Goal: Task Accomplishment & Management: Manage account settings

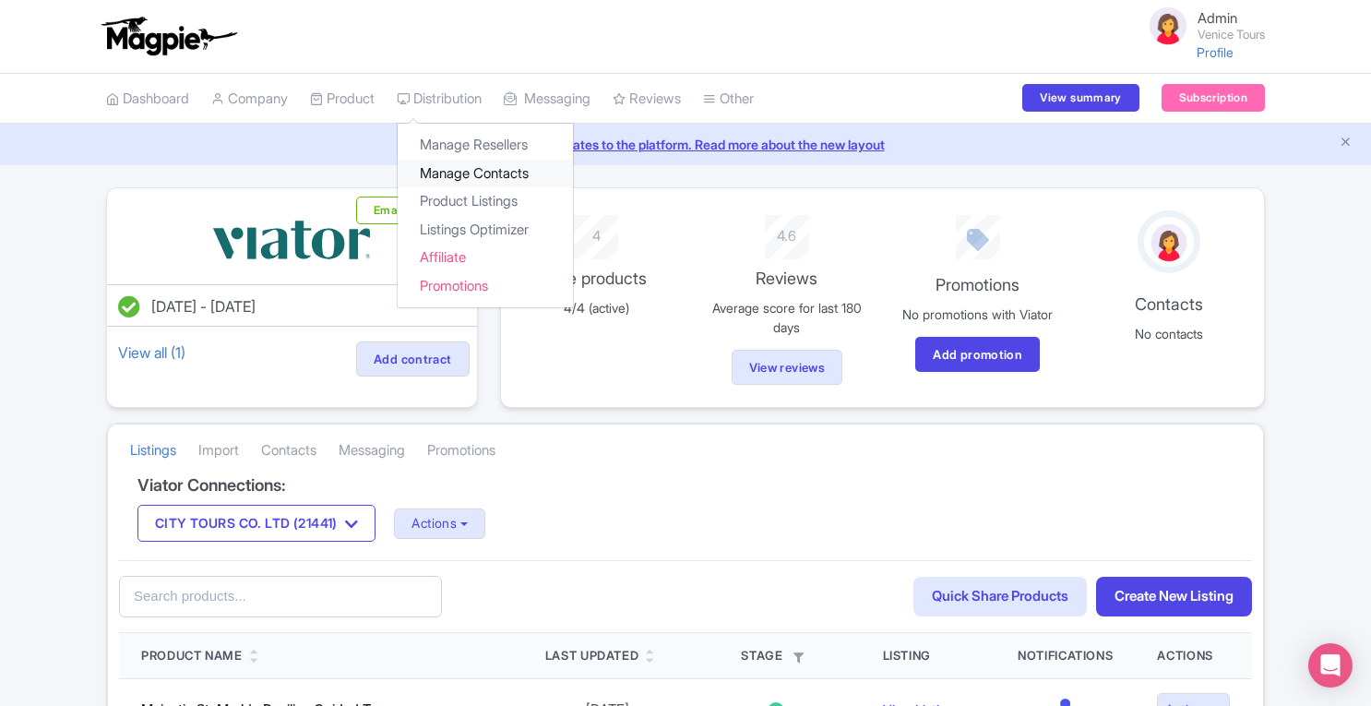
click at [458, 178] on link "Manage Contacts" at bounding box center [485, 174] width 175 height 29
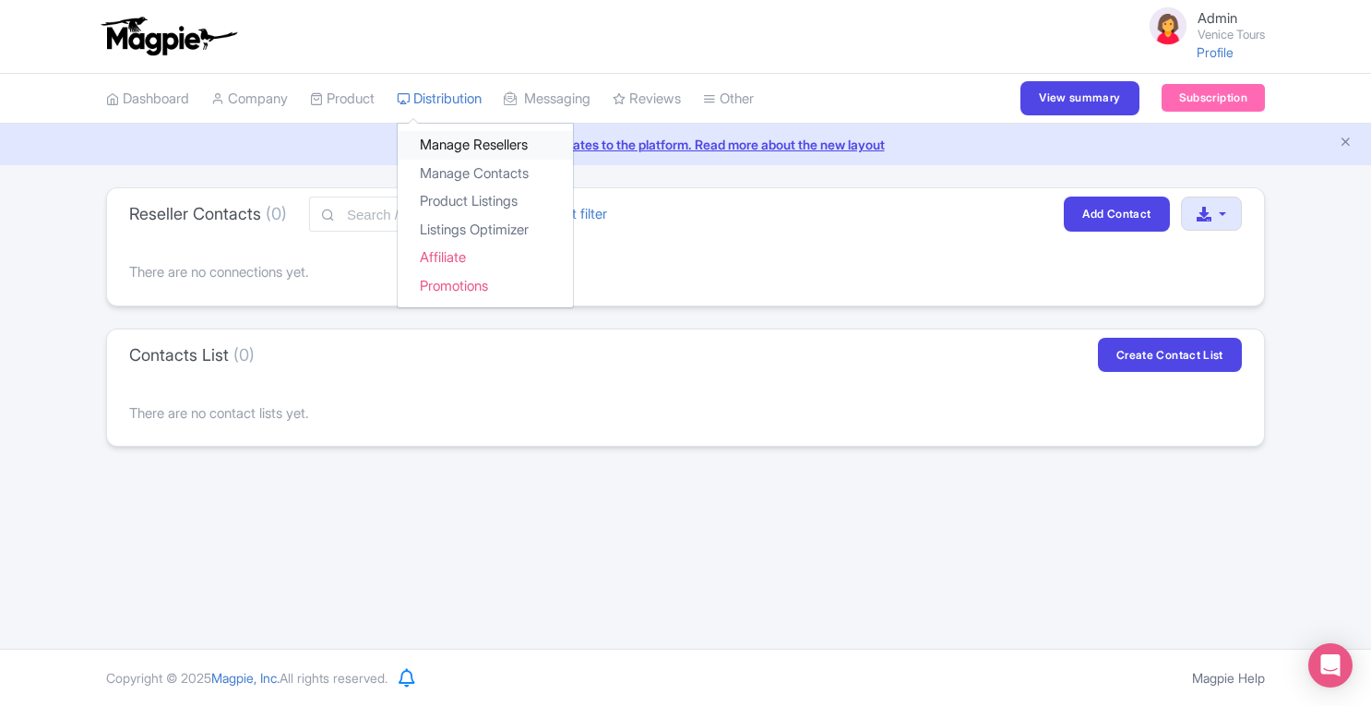
click at [445, 138] on link "Manage Resellers" at bounding box center [485, 145] width 175 height 29
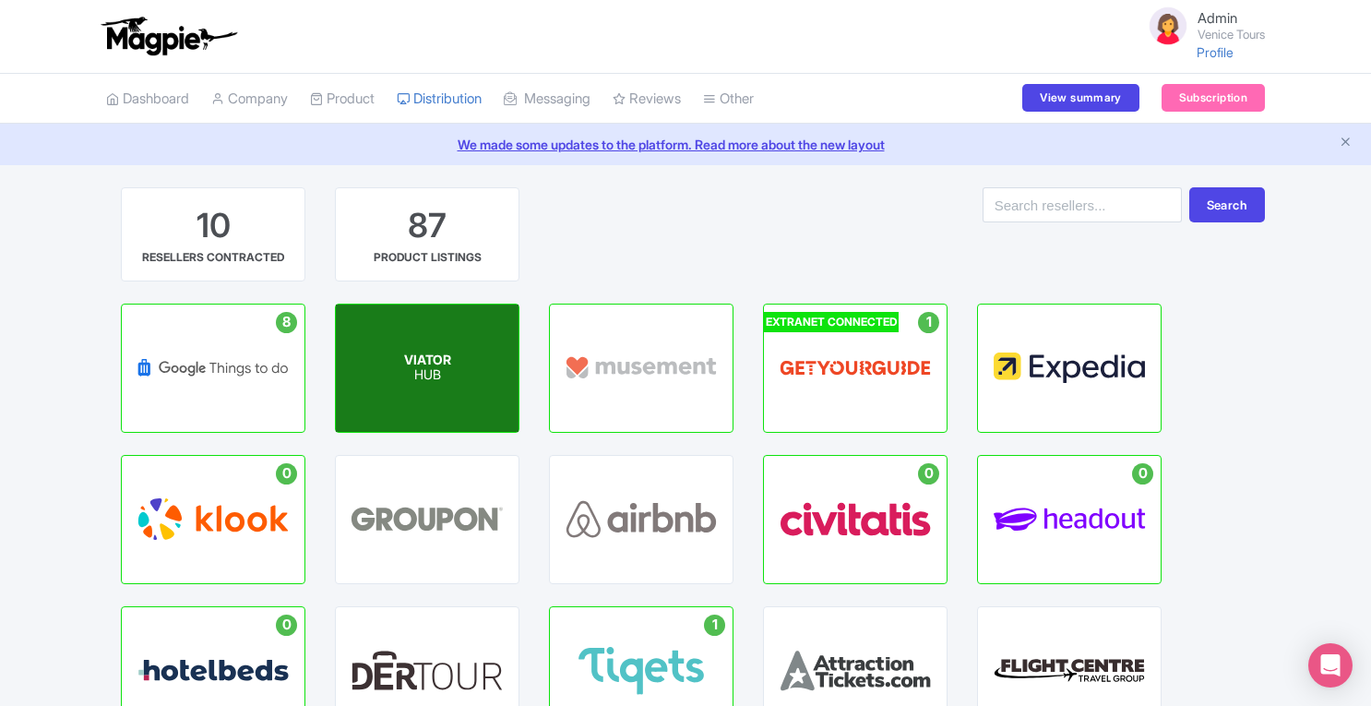
click at [446, 351] on span "VIATOR" at bounding box center [427, 359] width 47 height 16
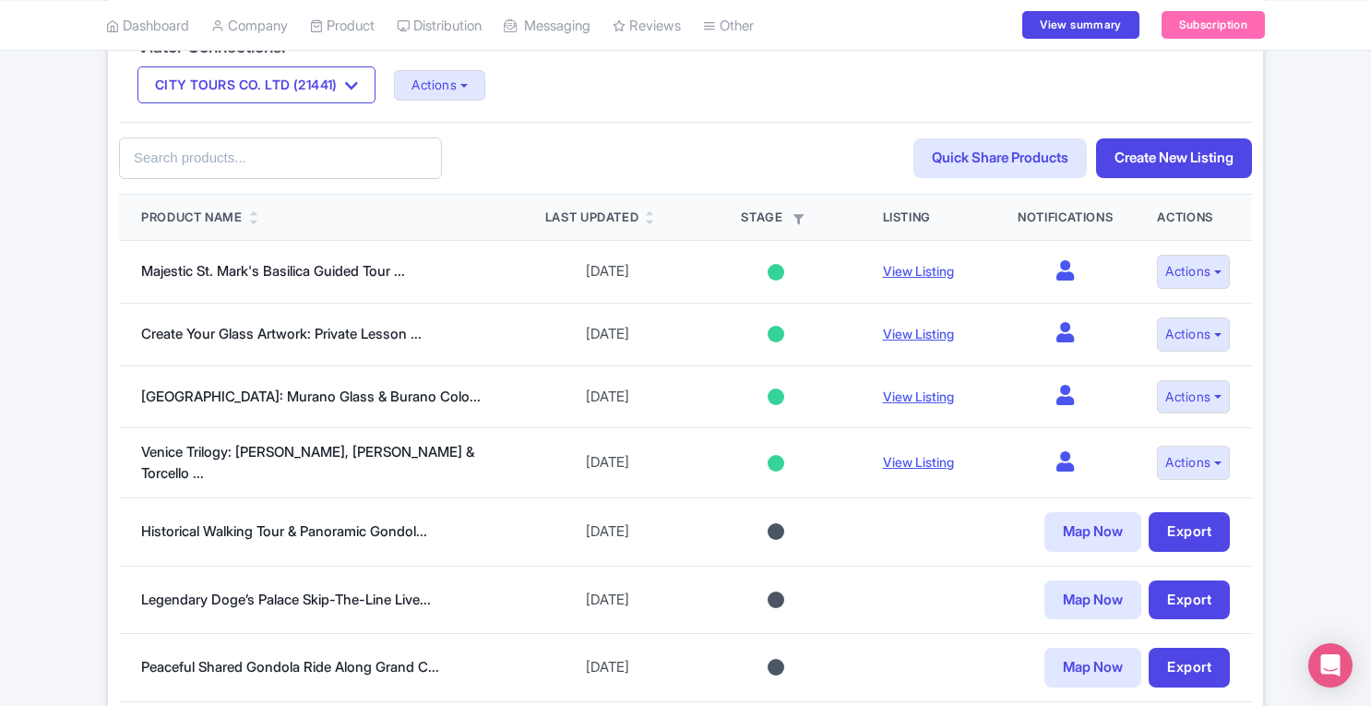
scroll to position [425, 0]
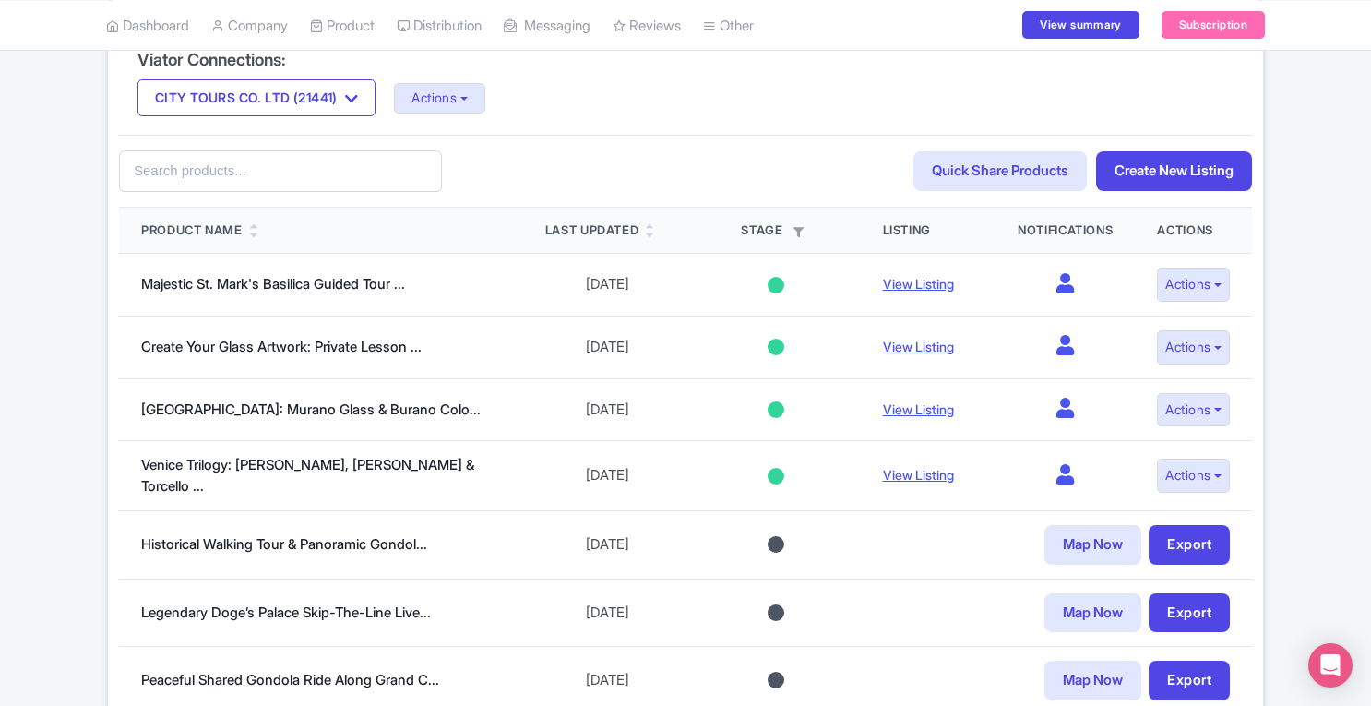
click at [327, 163] on input "text" at bounding box center [280, 171] width 323 height 42
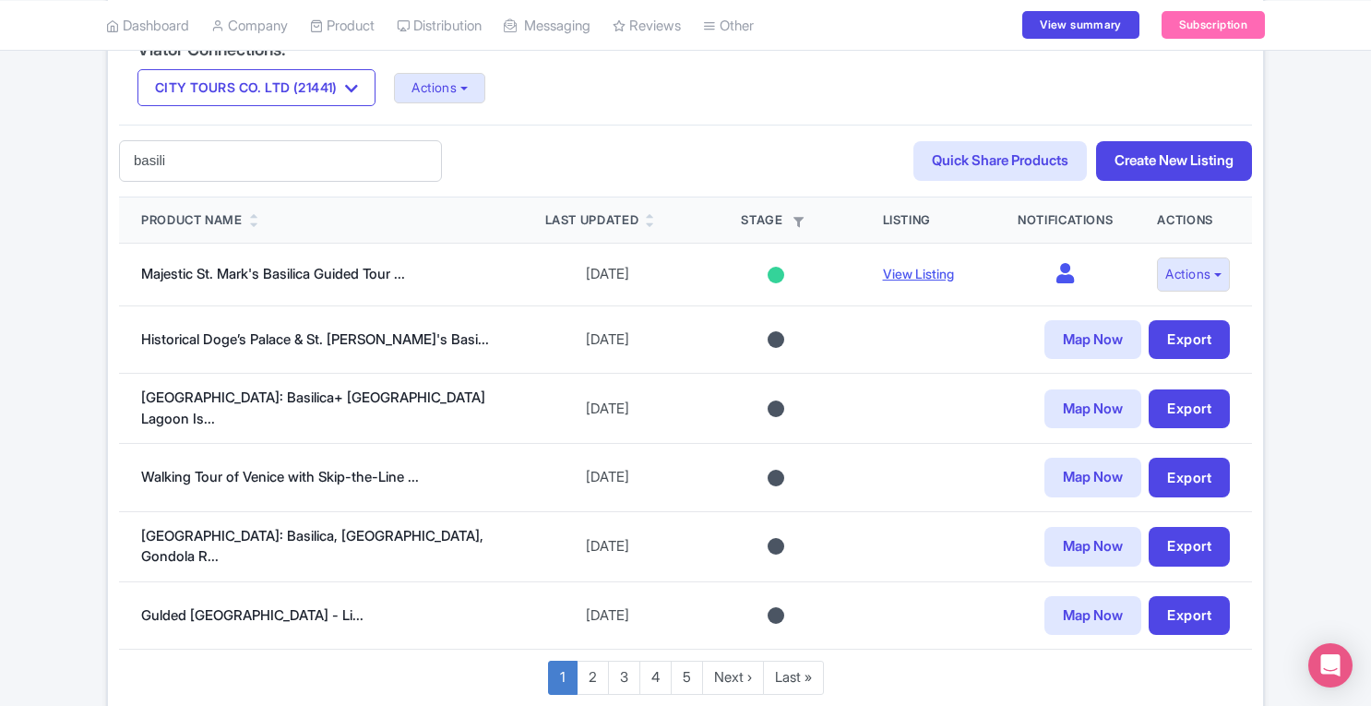
scroll to position [442, 0]
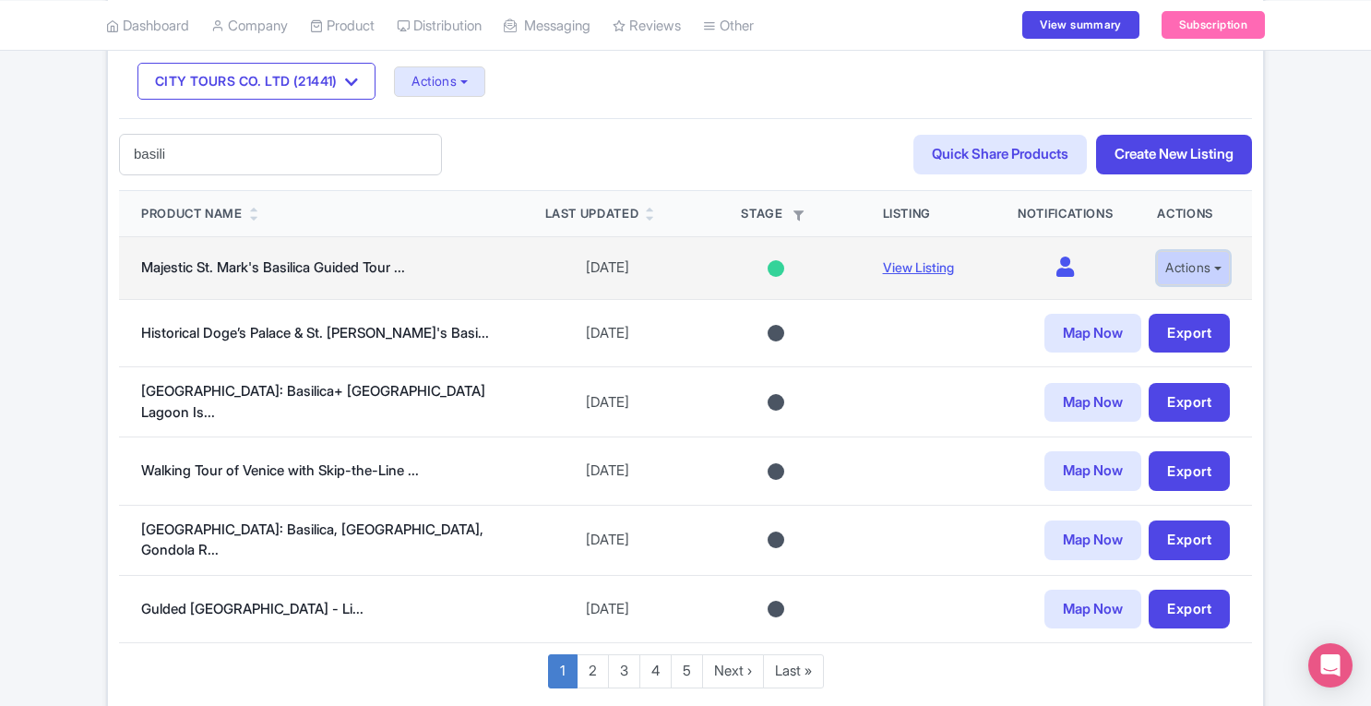
click at [1195, 267] on button "Actions" at bounding box center [1193, 268] width 73 height 34
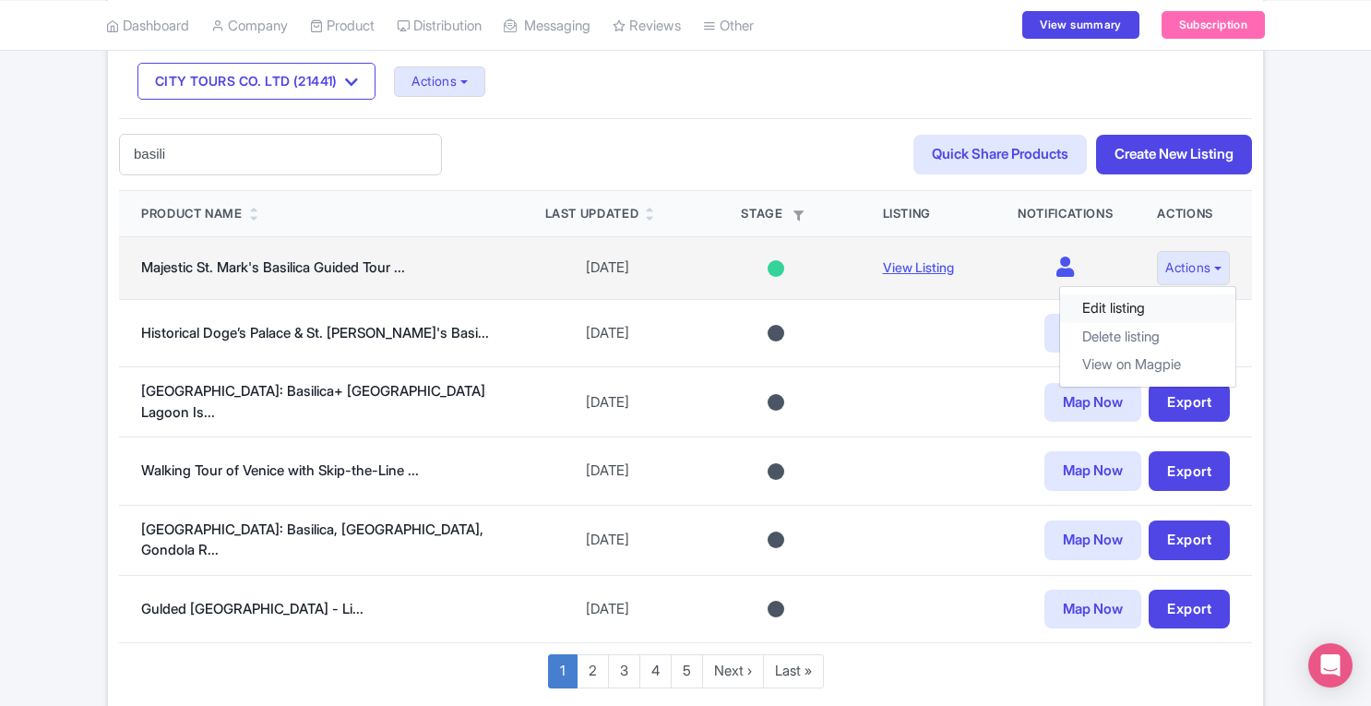
click at [1144, 304] on link "Edit listing" at bounding box center [1147, 308] width 175 height 29
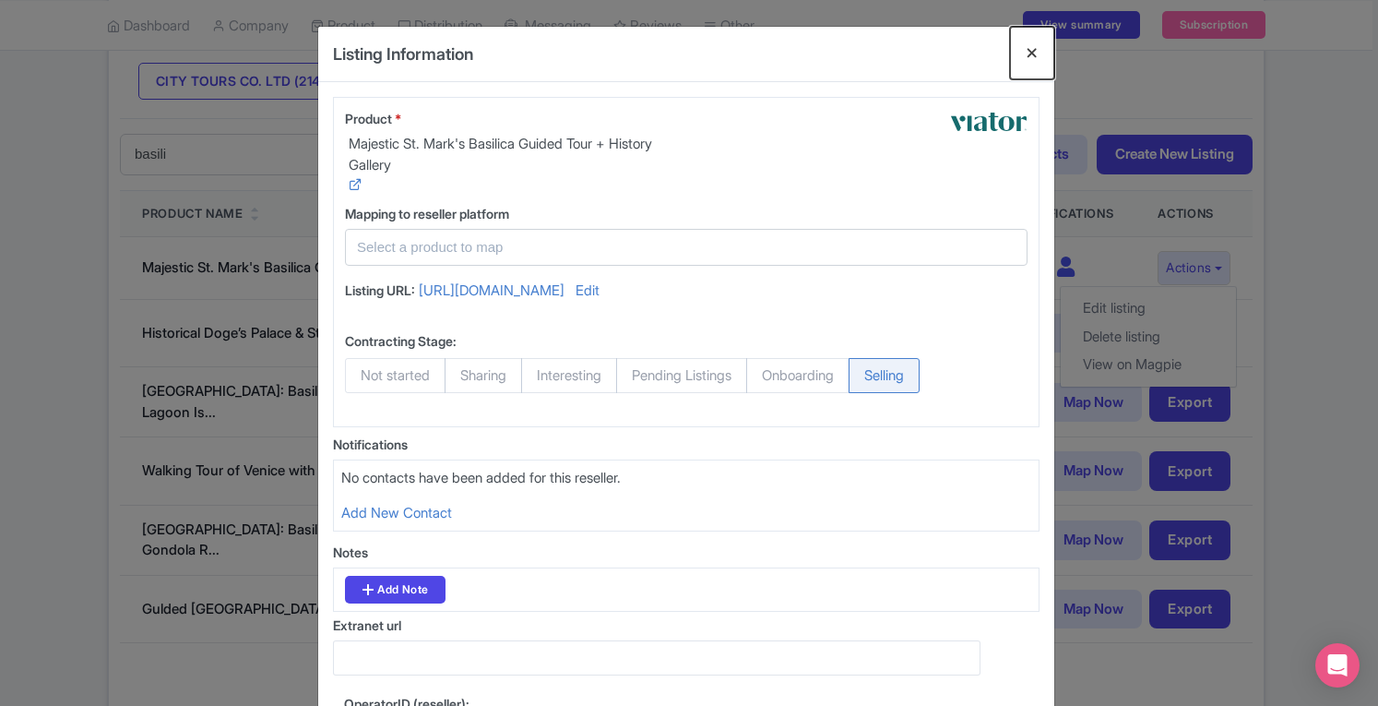
click at [1029, 51] on button "Close" at bounding box center [1032, 53] width 44 height 53
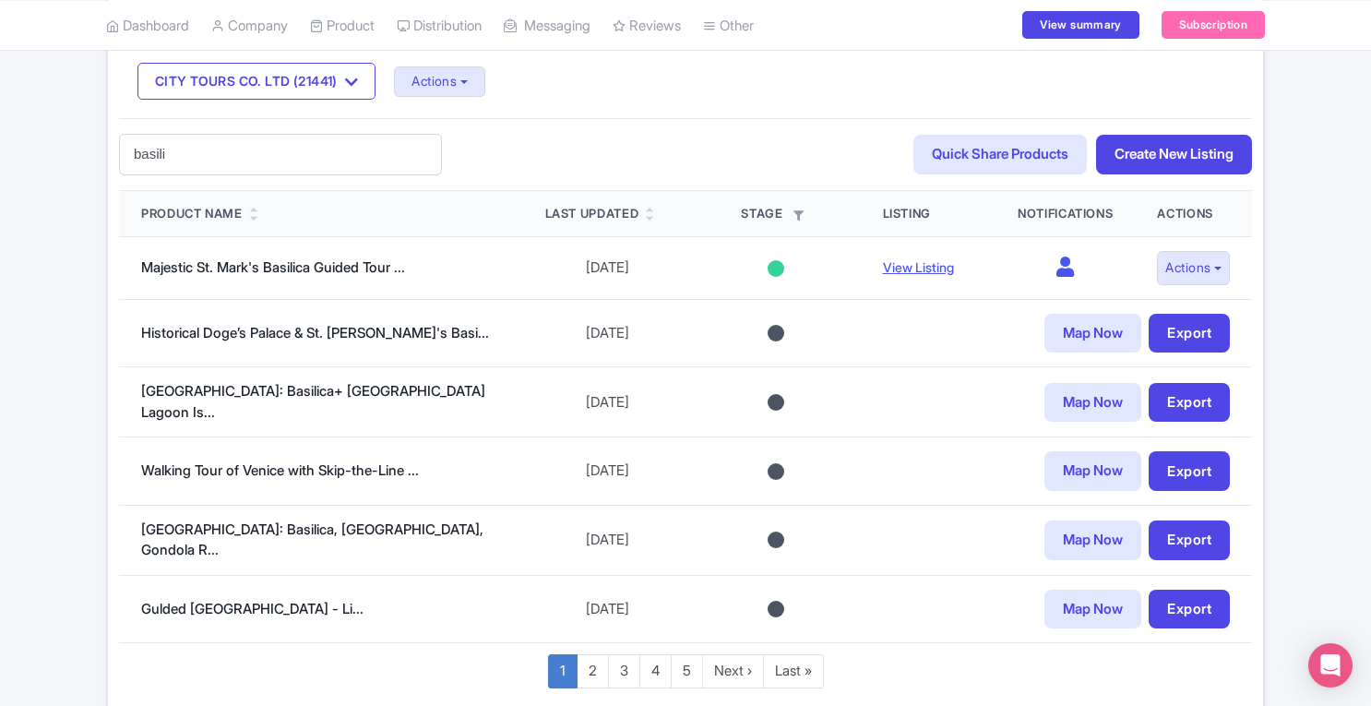
click at [223, 137] on input "basili" at bounding box center [280, 155] width 323 height 42
type input "basilica"
click at [415, 156] on input "basilica" at bounding box center [280, 155] width 323 height 42
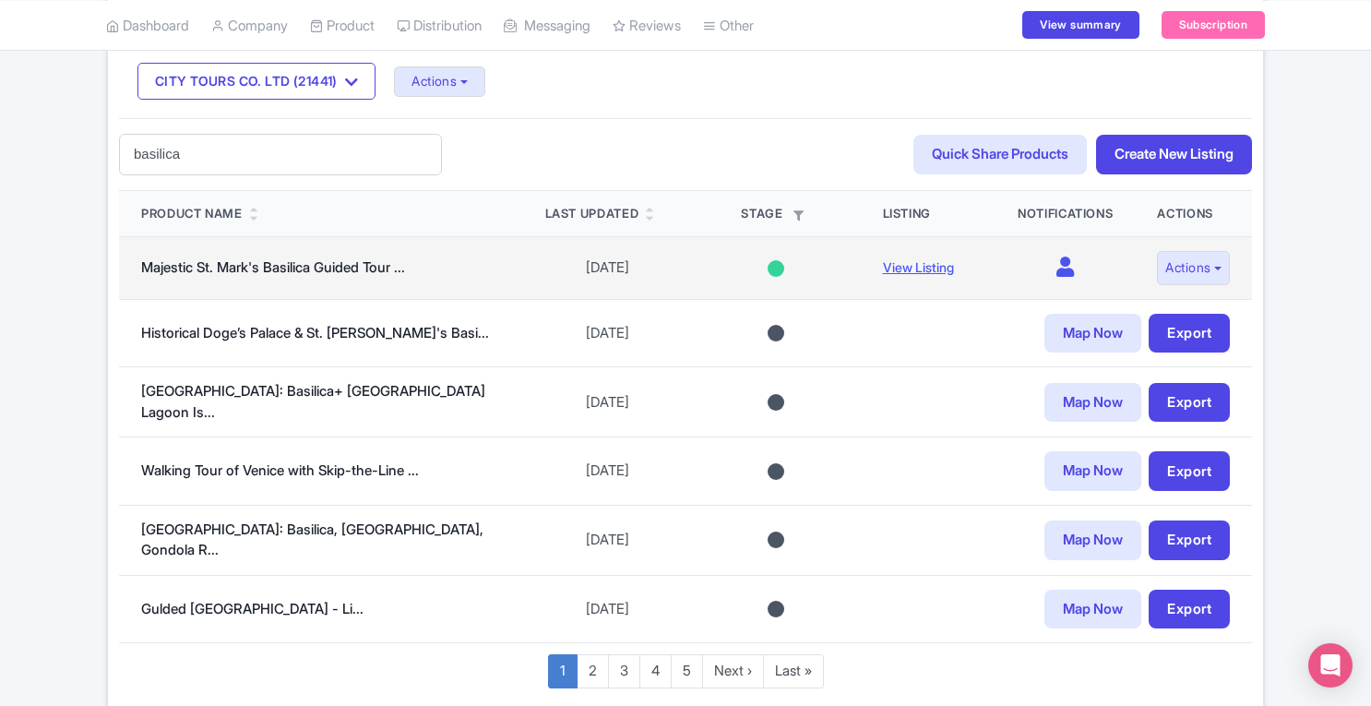
click at [413, 246] on td "Majestic St. Mark's Basilica Guided Tour ..." at bounding box center [321, 268] width 404 height 63
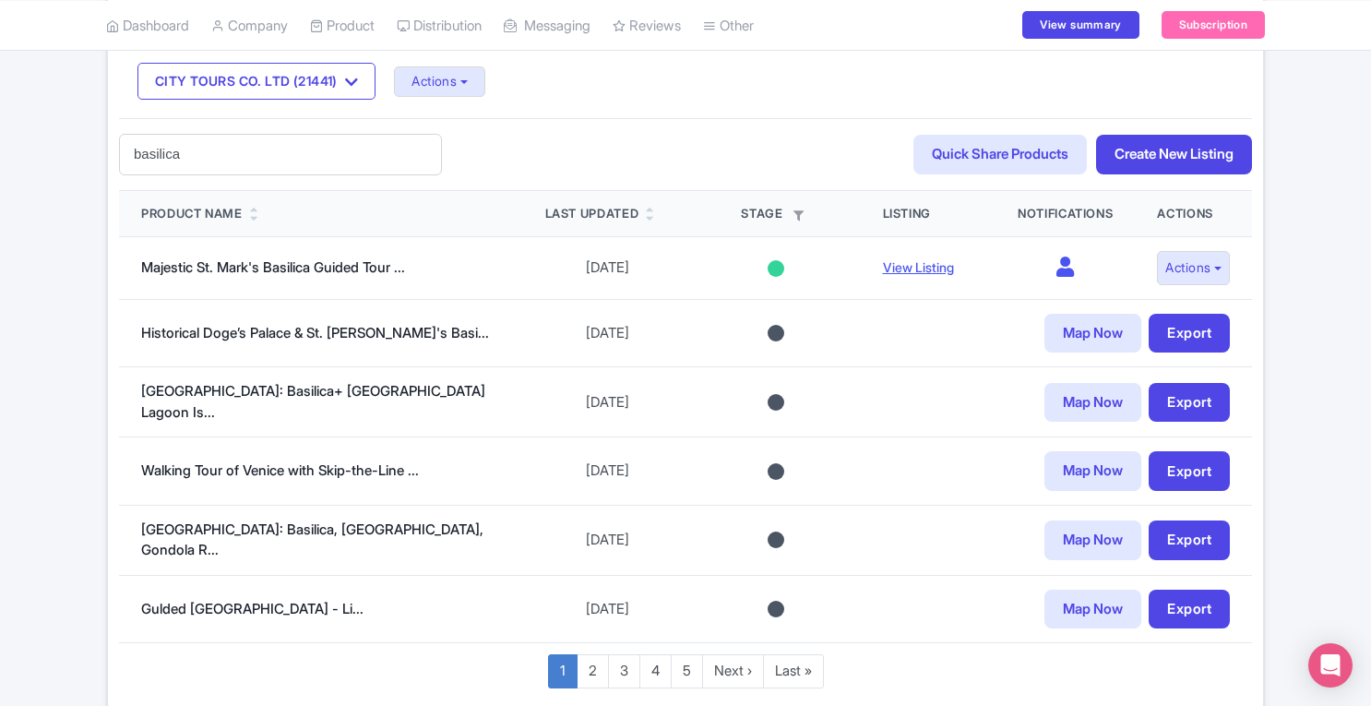
click at [322, 151] on input "basilica" at bounding box center [280, 155] width 323 height 42
drag, startPoint x: 133, startPoint y: 150, endPoint x: 218, endPoint y: 149, distance: 84.9
click at [218, 149] on input "basilica" at bounding box center [280, 155] width 323 height 42
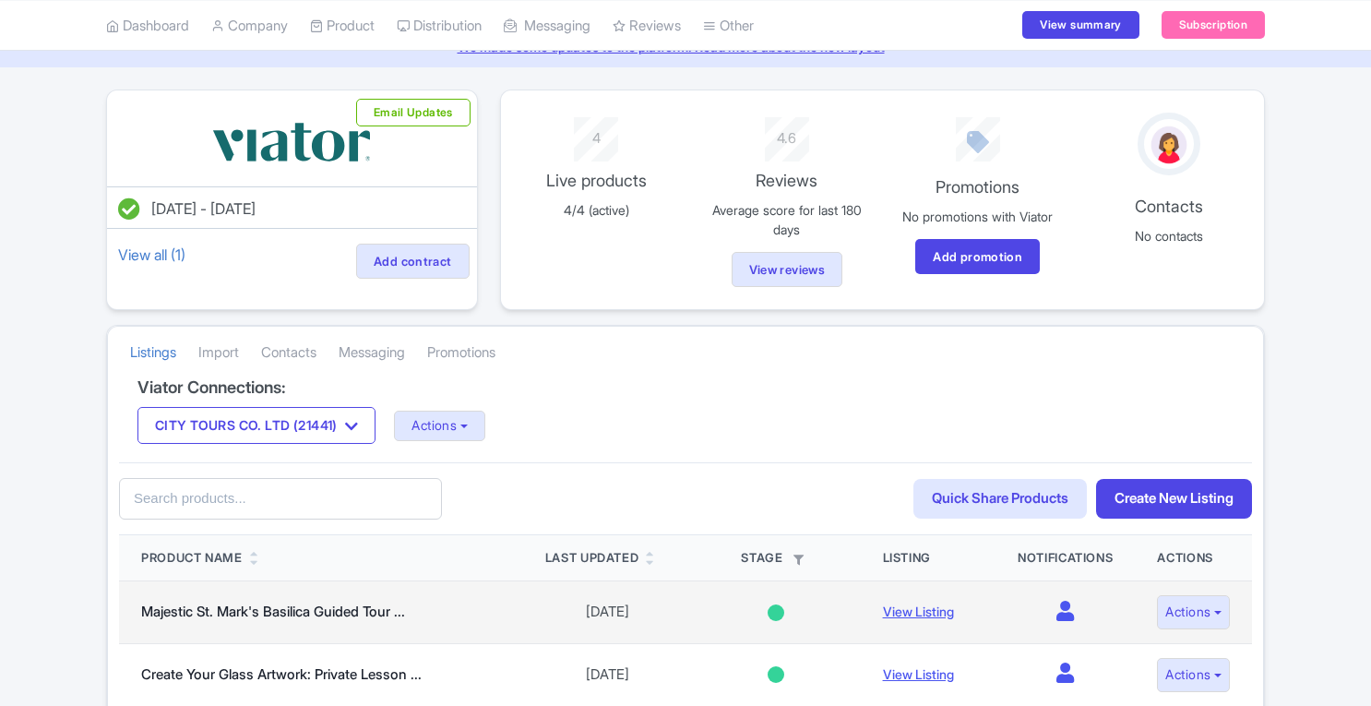
scroll to position [98, 0]
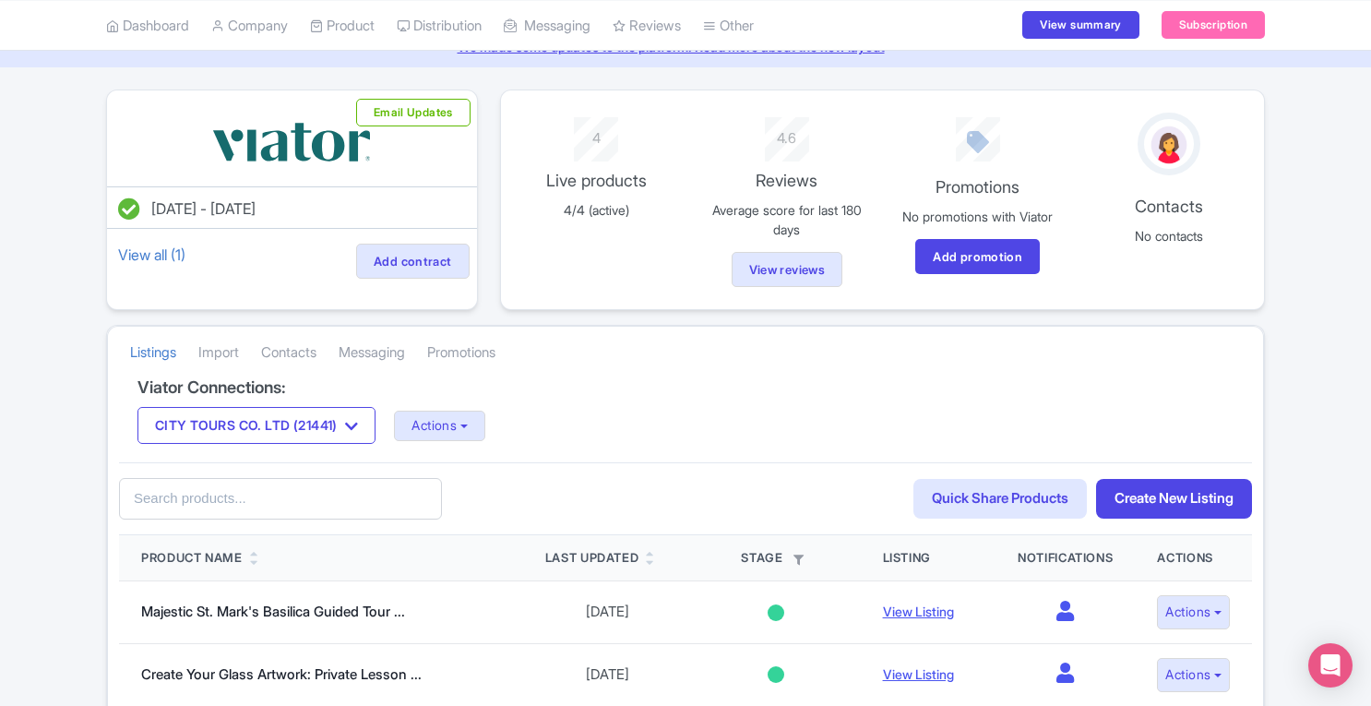
click at [245, 497] on input "text" at bounding box center [280, 499] width 323 height 42
type input "C"
type input "Basilica"
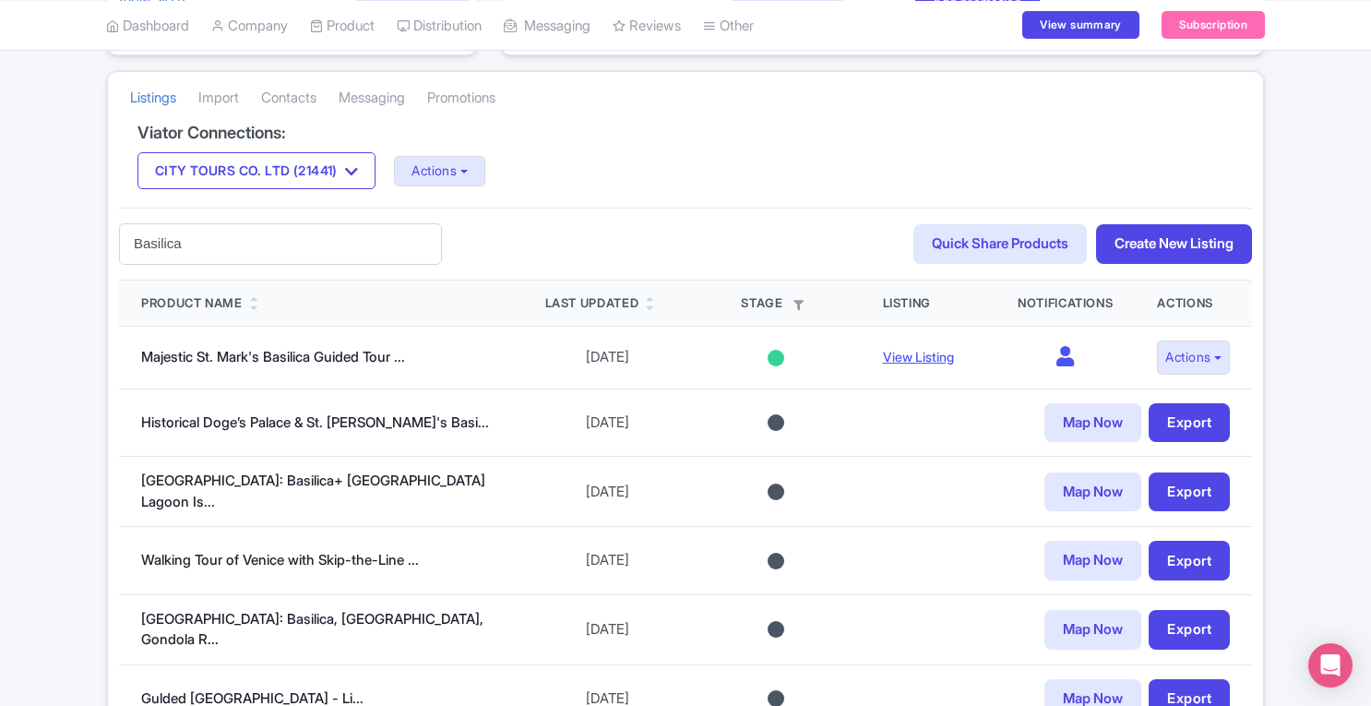
scroll to position [520, 0]
